Goal: Transaction & Acquisition: Purchase product/service

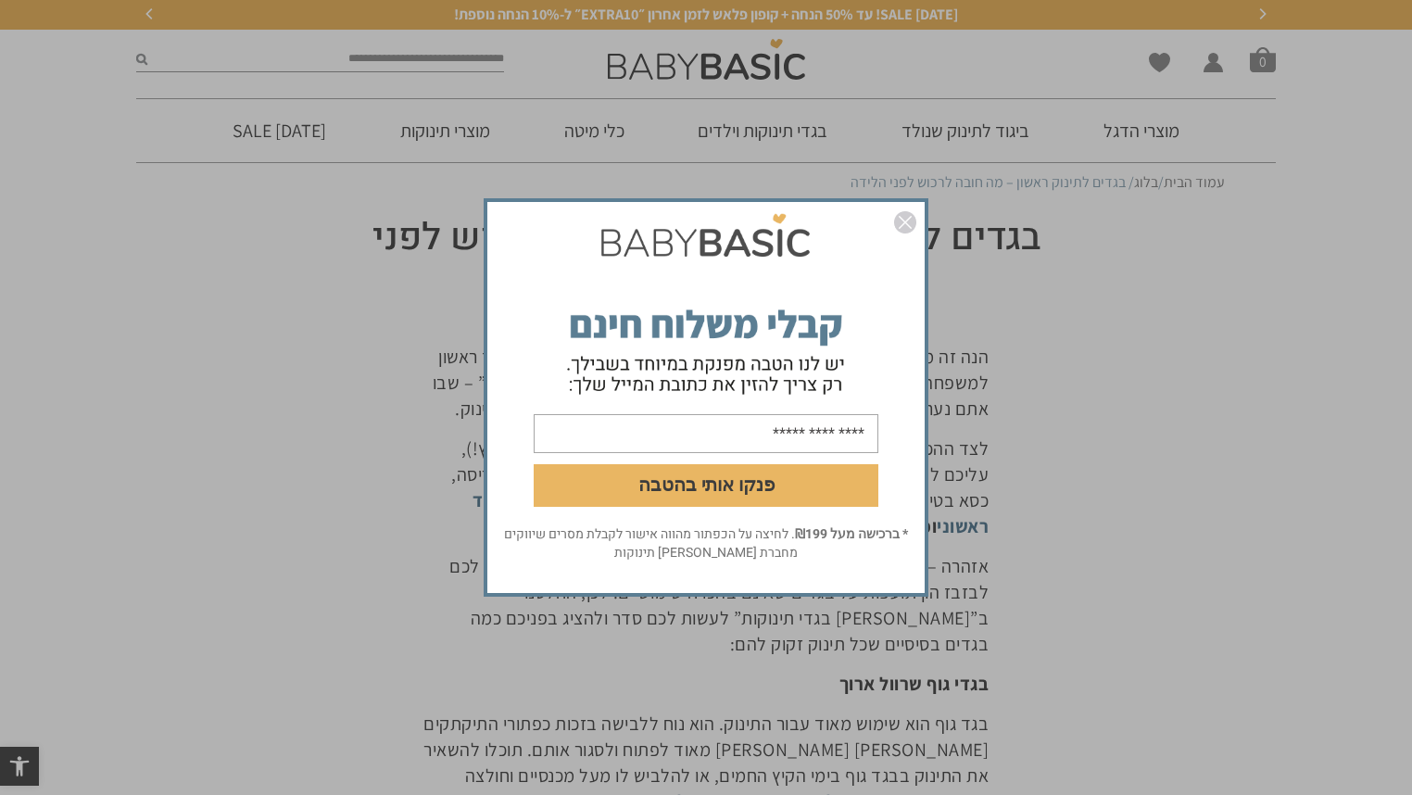
click at [904, 224] on img "סגור" at bounding box center [905, 222] width 22 height 22
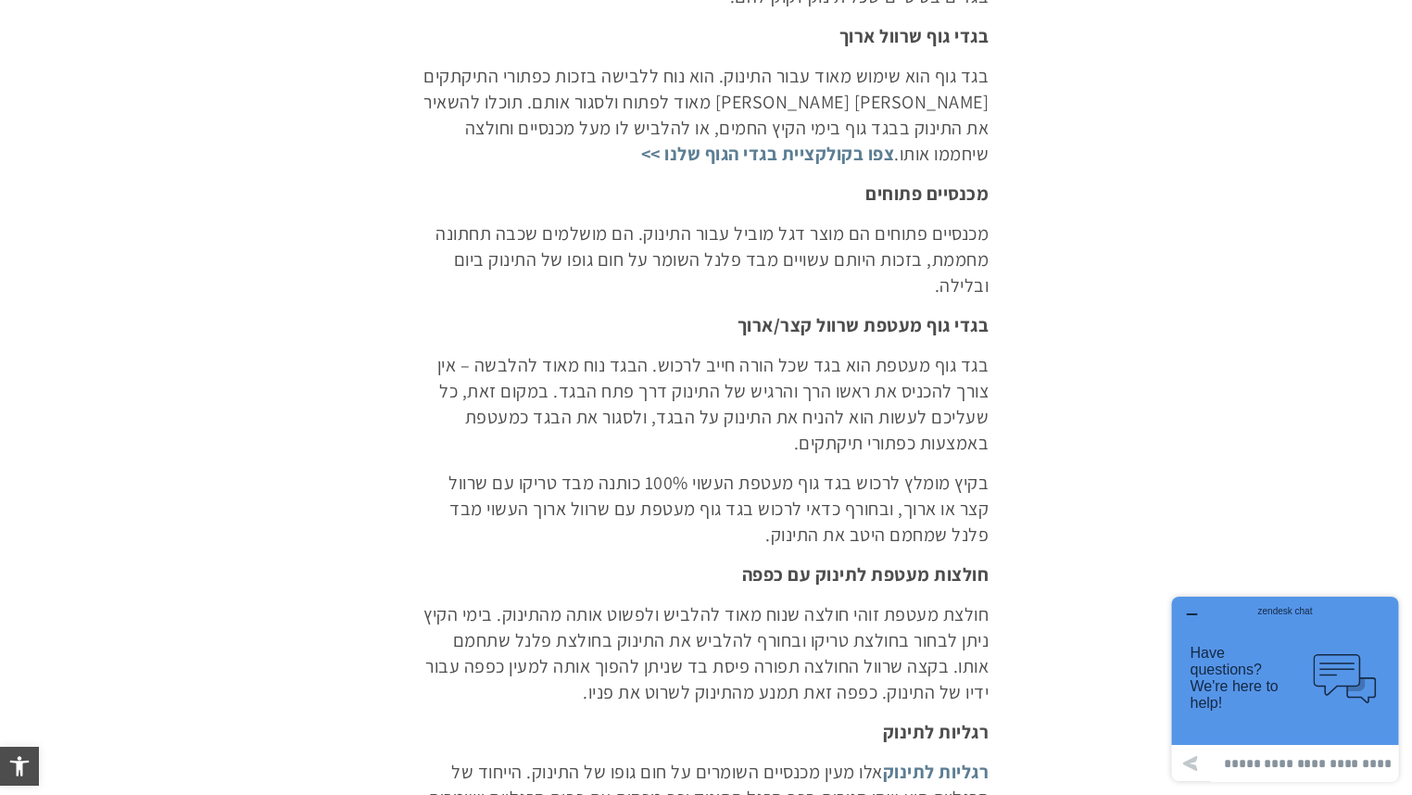
scroll to position [667, 0]
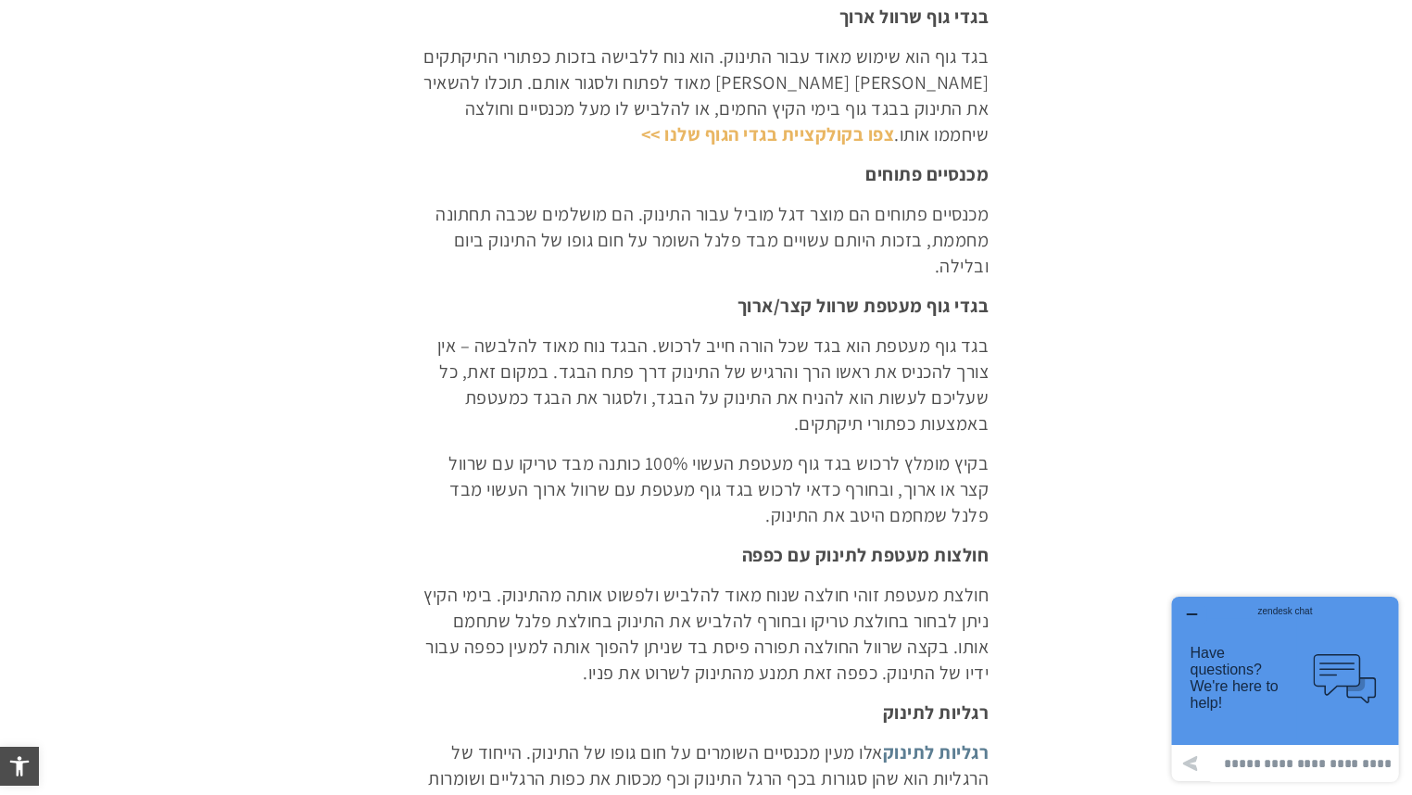
click at [865, 136] on link "צפו בקולקציית בגדי הגוף שלנו >>" at bounding box center [768, 134] width 254 height 24
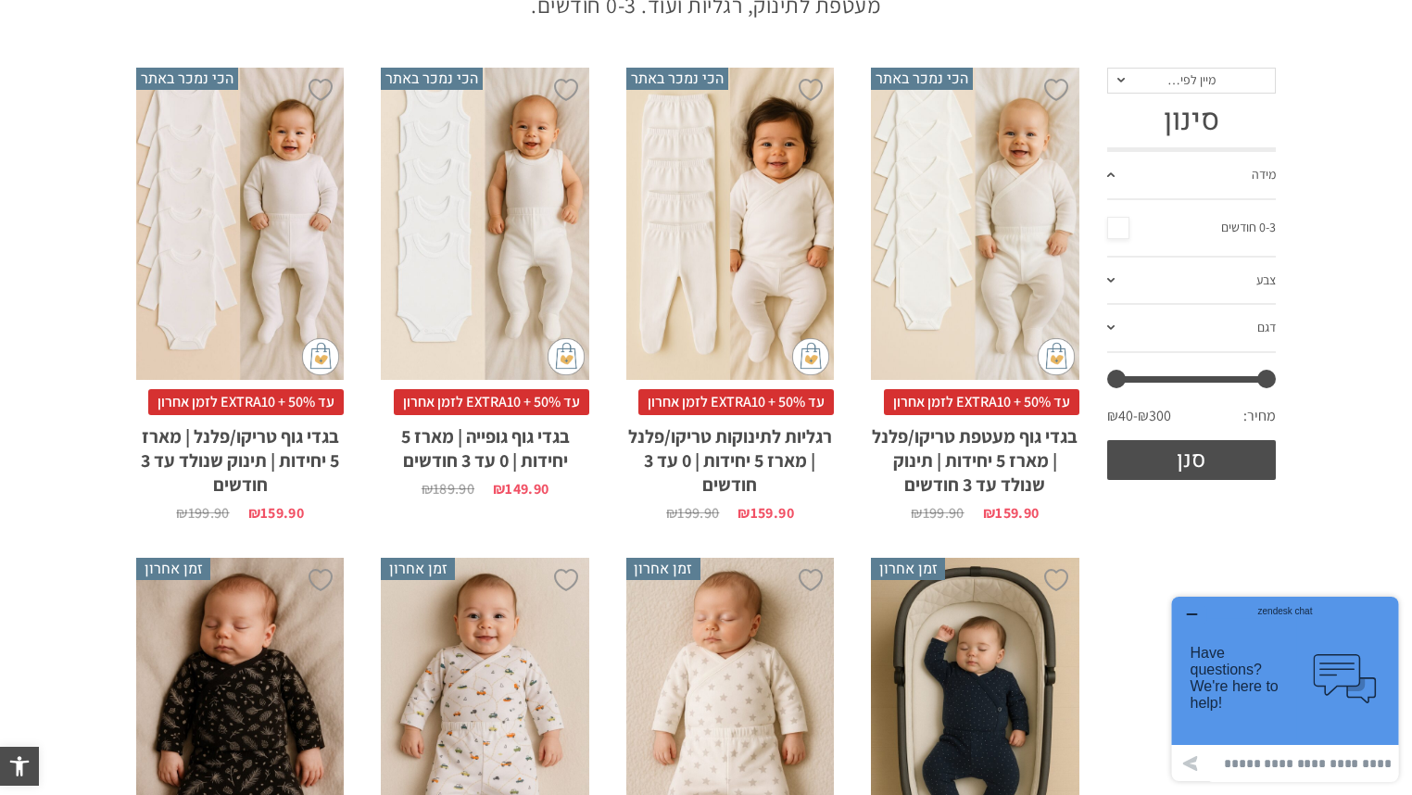
scroll to position [296, 0]
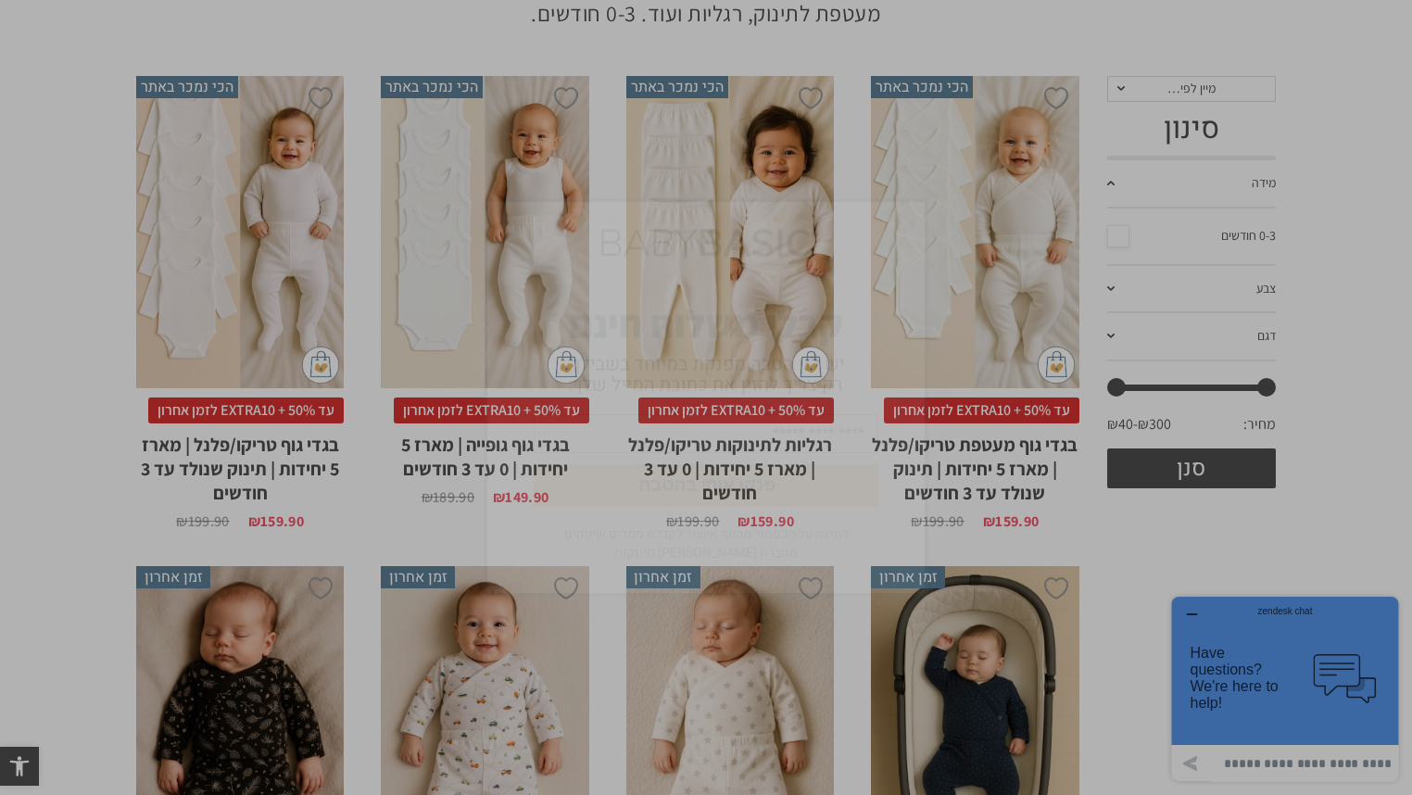
click at [902, 222] on img "סגור" at bounding box center [905, 222] width 22 height 22
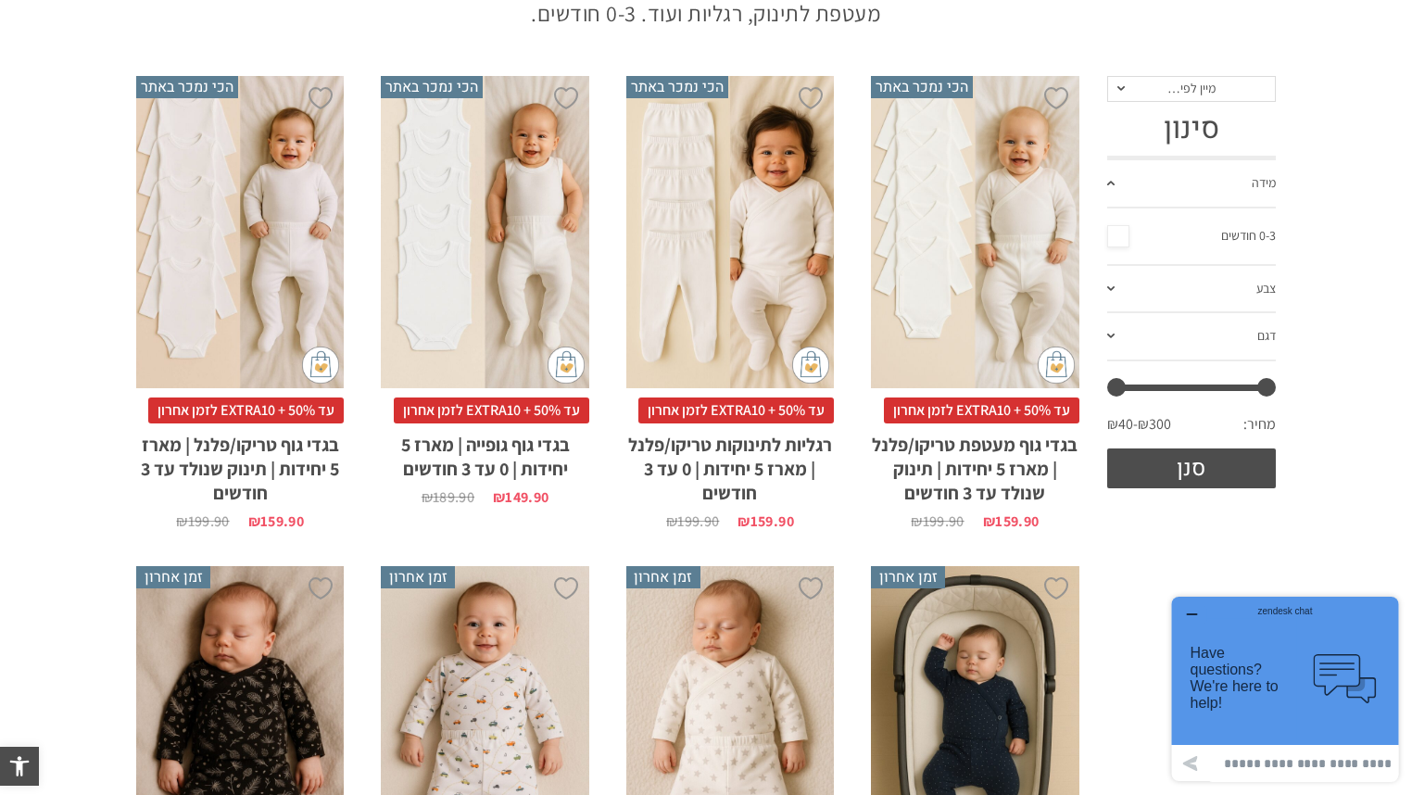
click at [1015, 241] on div "x בחירת סוג בד טריקו (עונת מעבר/קיץ) פלנל (חורף)" at bounding box center [975, 232] width 208 height 312
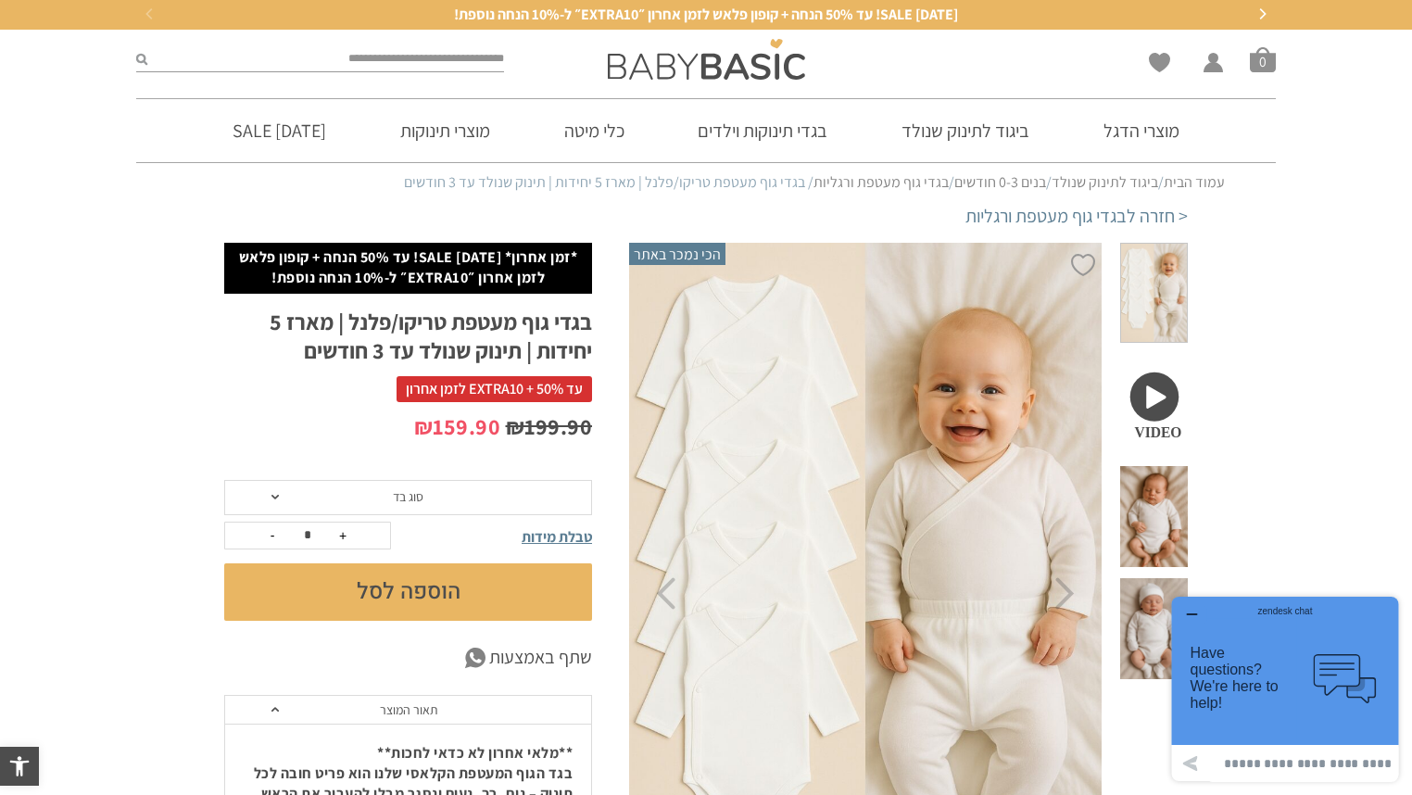
drag, startPoint x: 1356, startPoint y: 533, endPoint x: 1408, endPoint y: 486, distance: 70.2
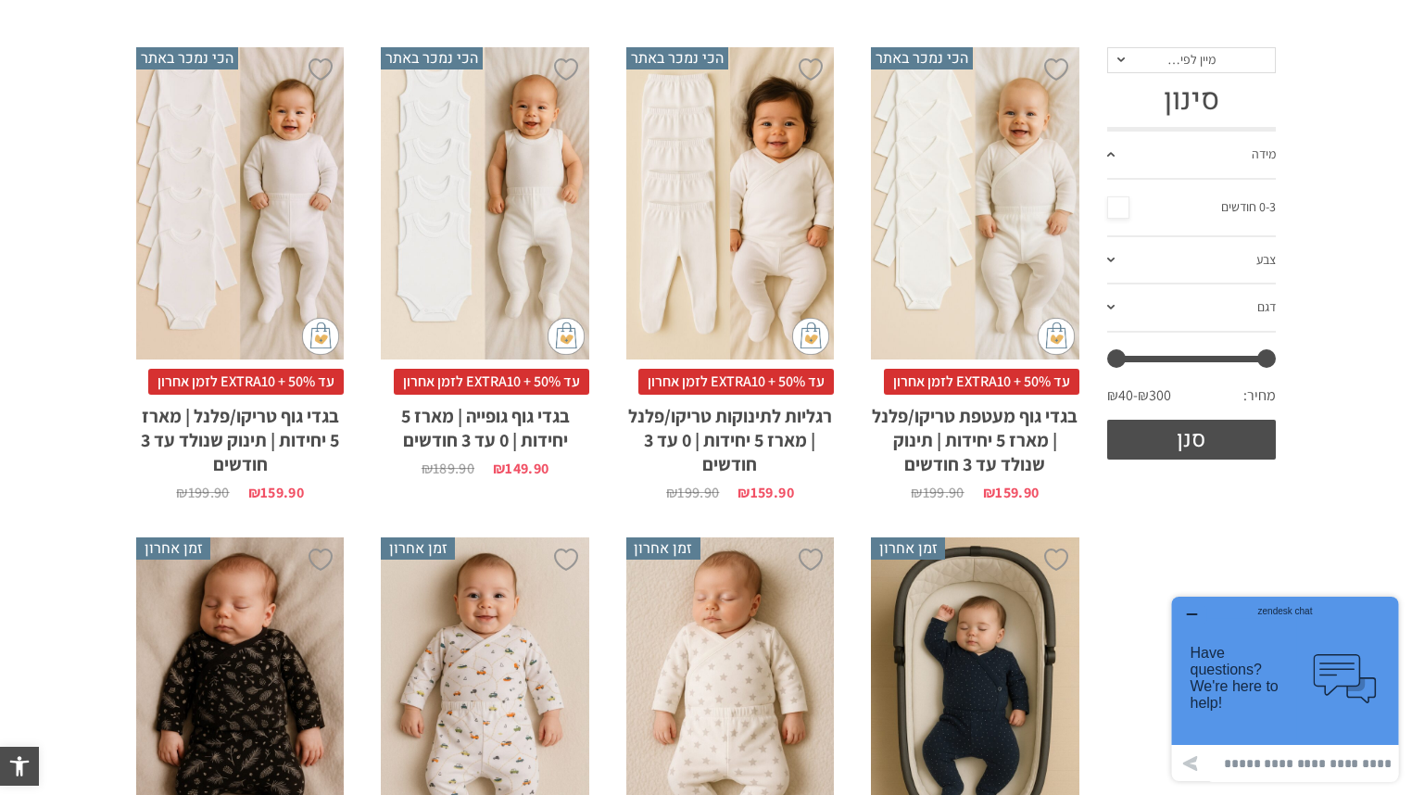
drag, startPoint x: 1262, startPoint y: 209, endPoint x: 1249, endPoint y: 203, distance: 14.5
